Goal: Task Accomplishment & Management: Manage account settings

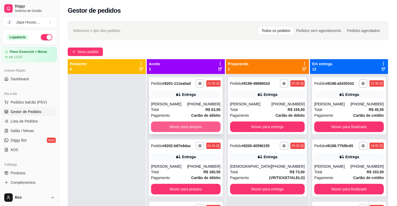
scroll to position [232, 0]
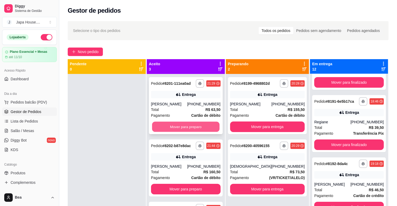
click at [184, 125] on button "Mover para preparo" at bounding box center [185, 127] width 67 height 10
click at [201, 126] on button "Mover para preparo" at bounding box center [185, 127] width 67 height 10
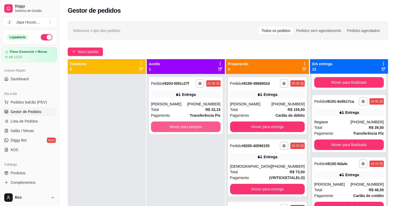
click at [201, 126] on button "Mover para preparo" at bounding box center [186, 127] width 70 height 11
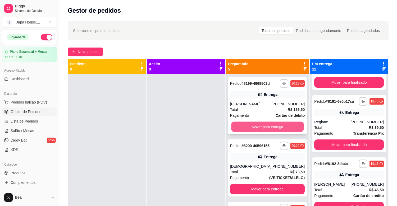
click at [240, 126] on button "Mover para entrega" at bounding box center [267, 127] width 73 height 10
click at [245, 126] on button "Mover para entrega" at bounding box center [267, 127] width 73 height 10
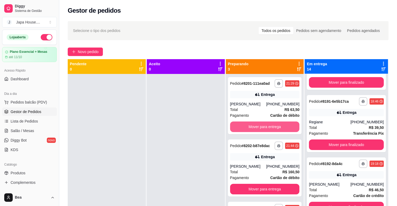
click at [245, 126] on button "Mover para entrega" at bounding box center [265, 127] width 70 height 11
click at [255, 126] on button "Mover para entrega" at bounding box center [264, 127] width 67 height 10
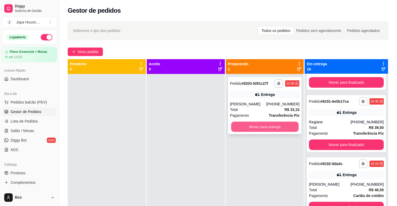
click at [268, 125] on button "Mover para entrega" at bounding box center [264, 127] width 67 height 10
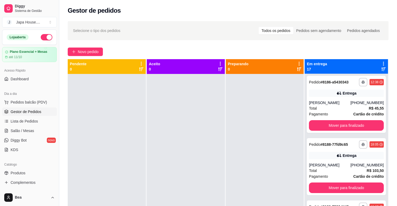
scroll to position [0, 0]
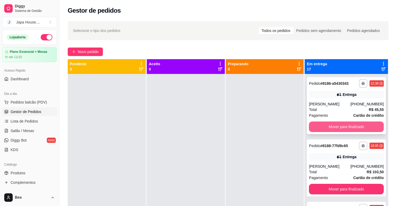
click at [352, 130] on button "Mover para finalizado" at bounding box center [346, 127] width 75 height 11
click at [345, 128] on button "Mover para finalizado" at bounding box center [346, 127] width 73 height 10
click at [345, 128] on button "Mover para finalizado" at bounding box center [346, 127] width 75 height 11
click at [334, 127] on button "Mover para finalizado" at bounding box center [346, 127] width 73 height 10
click at [341, 126] on button "Mover para finalizado" at bounding box center [346, 127] width 73 height 10
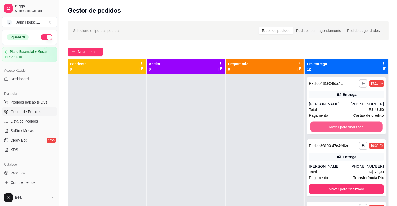
click at [341, 126] on button "Mover para finalizado" at bounding box center [346, 127] width 73 height 10
click at [334, 127] on button "Mover para finalizado" at bounding box center [346, 127] width 73 height 10
click at [330, 126] on button "Mover para finalizado" at bounding box center [346, 127] width 73 height 10
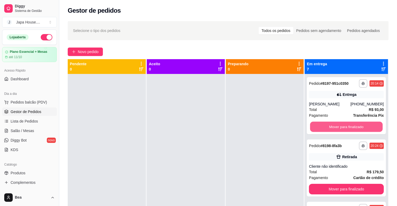
click at [330, 126] on button "Mover para finalizado" at bounding box center [346, 127] width 73 height 10
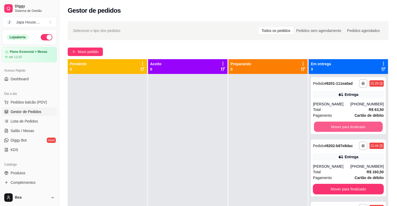
click at [330, 126] on button "Mover para finalizado" at bounding box center [348, 127] width 69 height 10
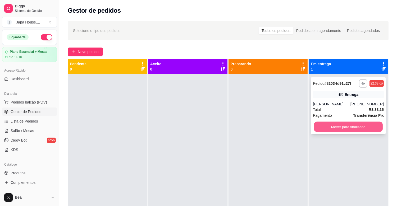
click at [327, 127] on button "Mover para finalizado" at bounding box center [348, 127] width 69 height 10
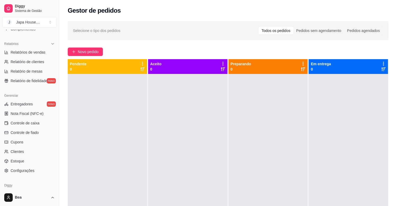
scroll to position [174, 0]
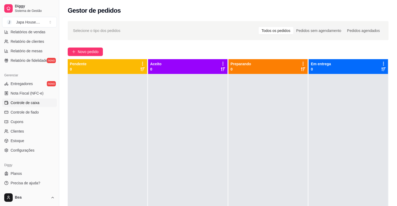
click at [35, 103] on span "Controle de caixa" at bounding box center [25, 102] width 29 height 5
